Goal: Transaction & Acquisition: Book appointment/travel/reservation

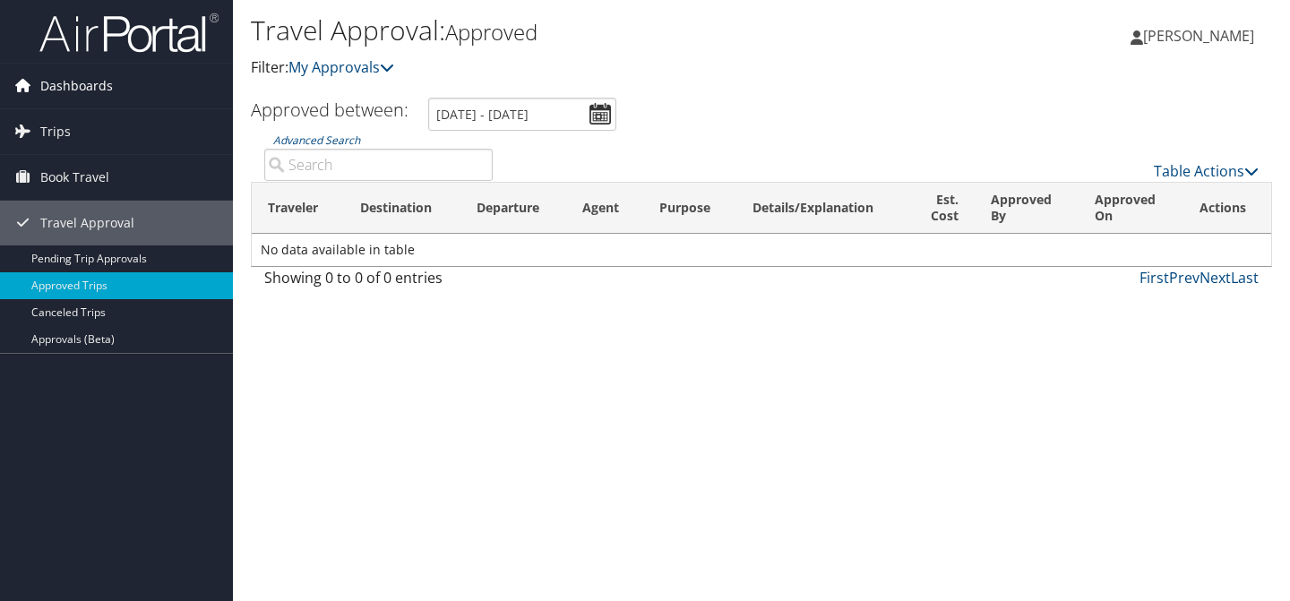
click at [116, 80] on link "Dashboards" at bounding box center [116, 86] width 233 height 45
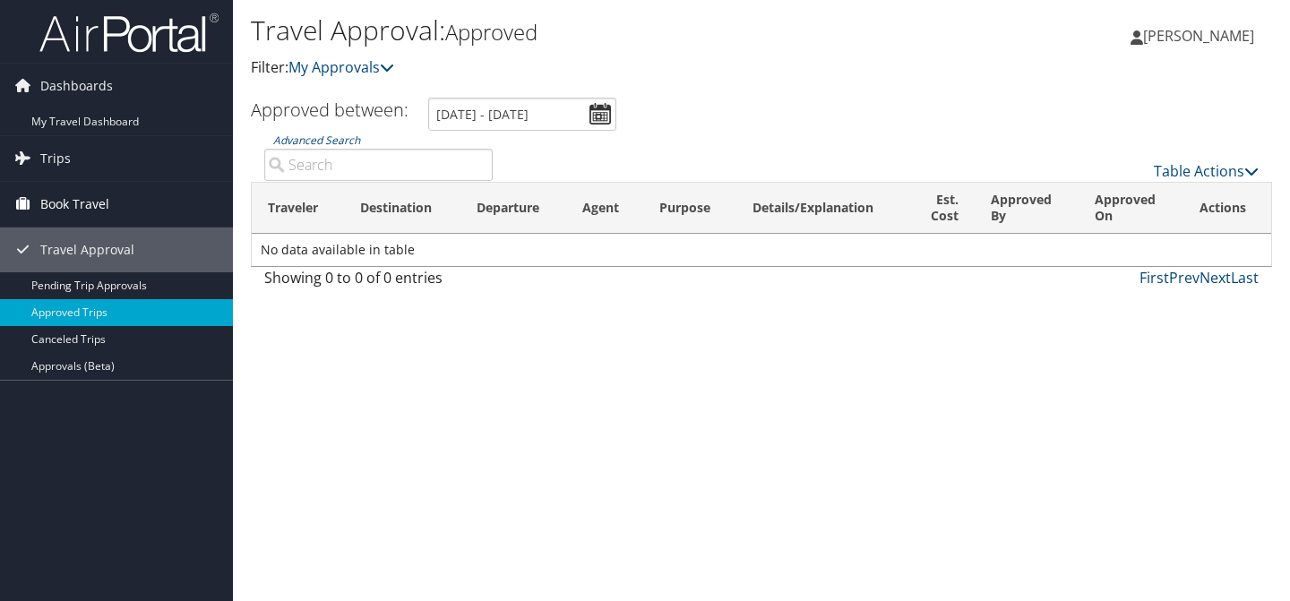
click at [146, 192] on link "Book Travel" at bounding box center [116, 204] width 233 height 45
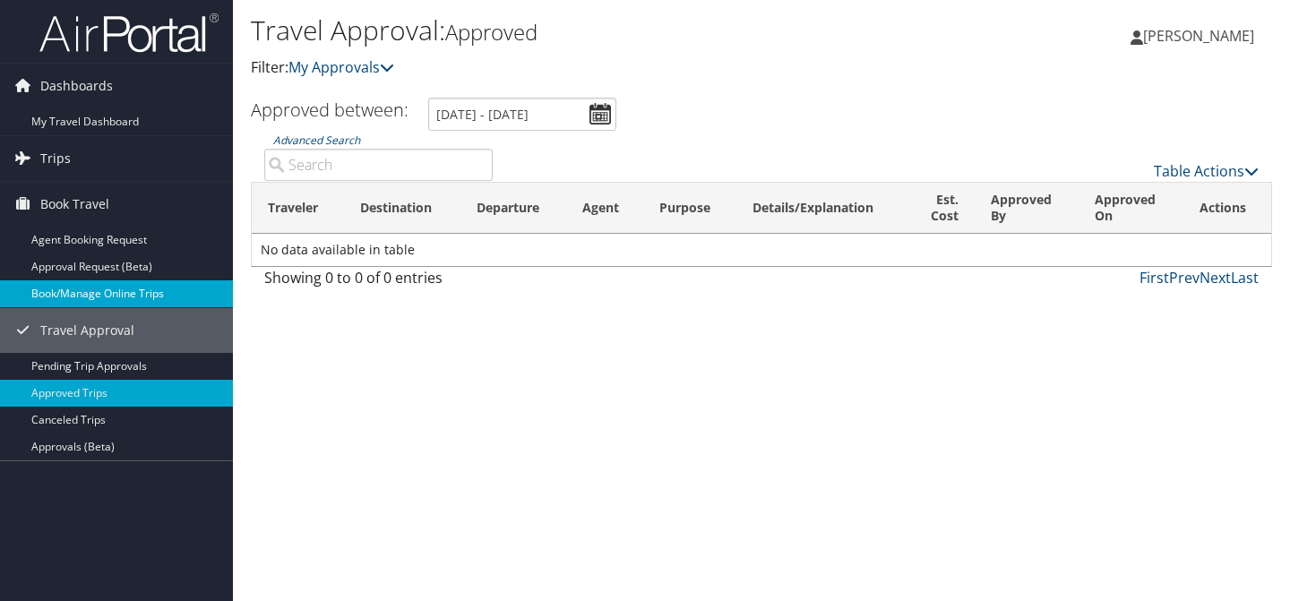
click at [159, 281] on link "Book/Manage Online Trips" at bounding box center [116, 293] width 233 height 27
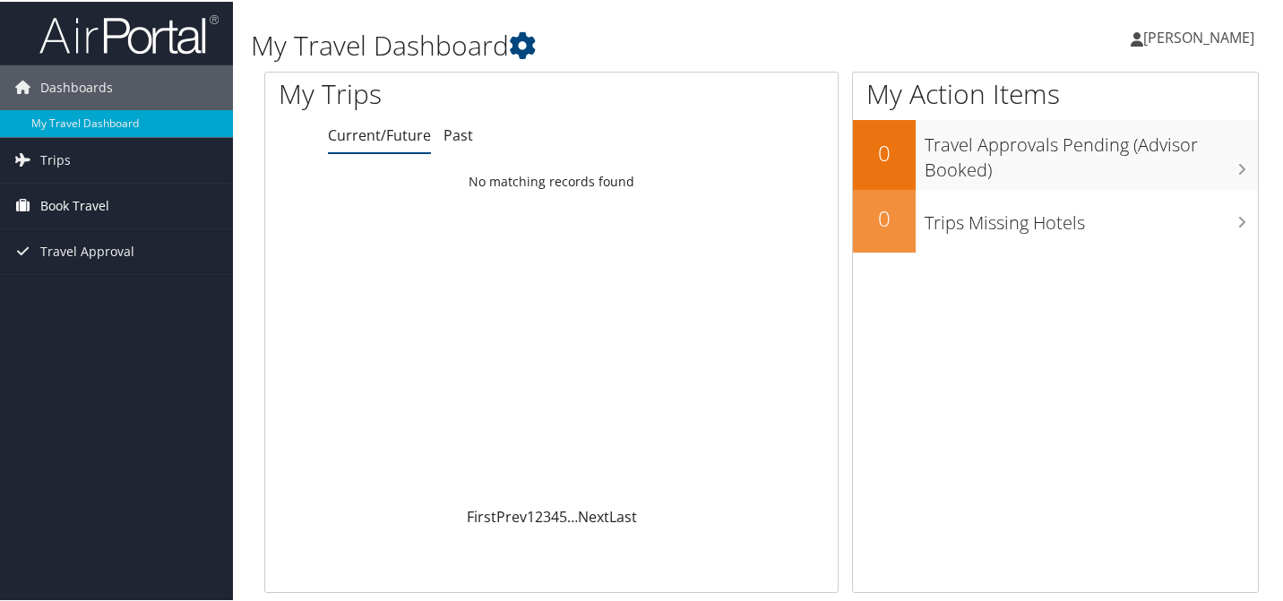
click at [86, 208] on span "Book Travel" at bounding box center [74, 204] width 69 height 45
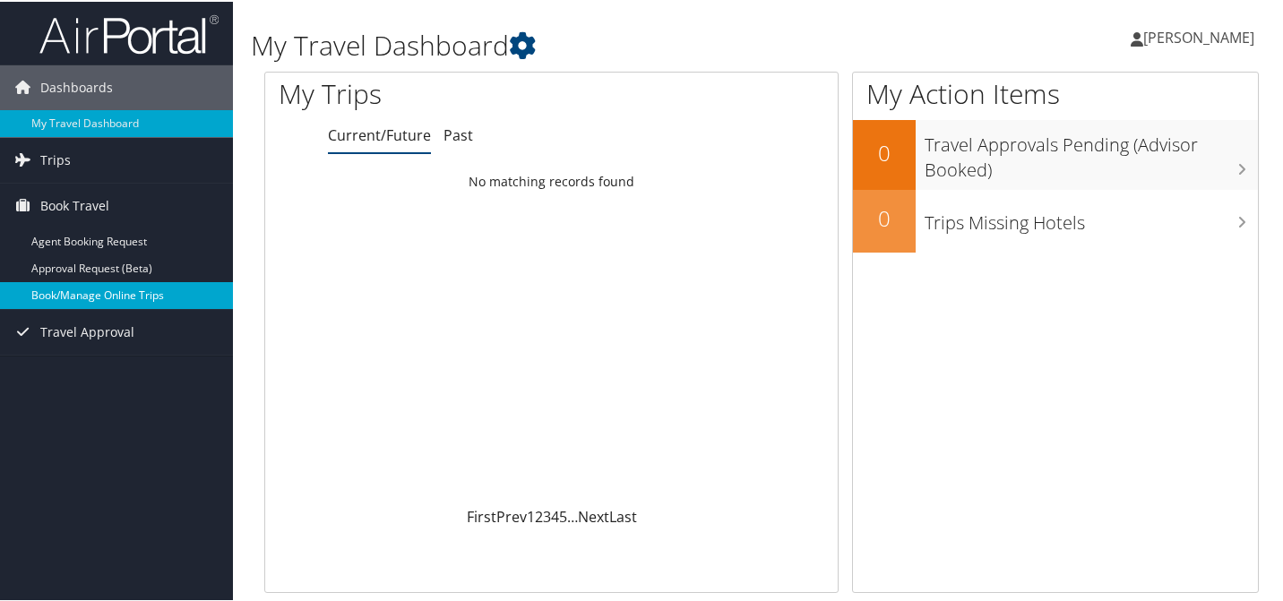
click at [90, 291] on link "Book/Manage Online Trips" at bounding box center [116, 293] width 233 height 27
